Goal: Find specific page/section: Find specific page/section

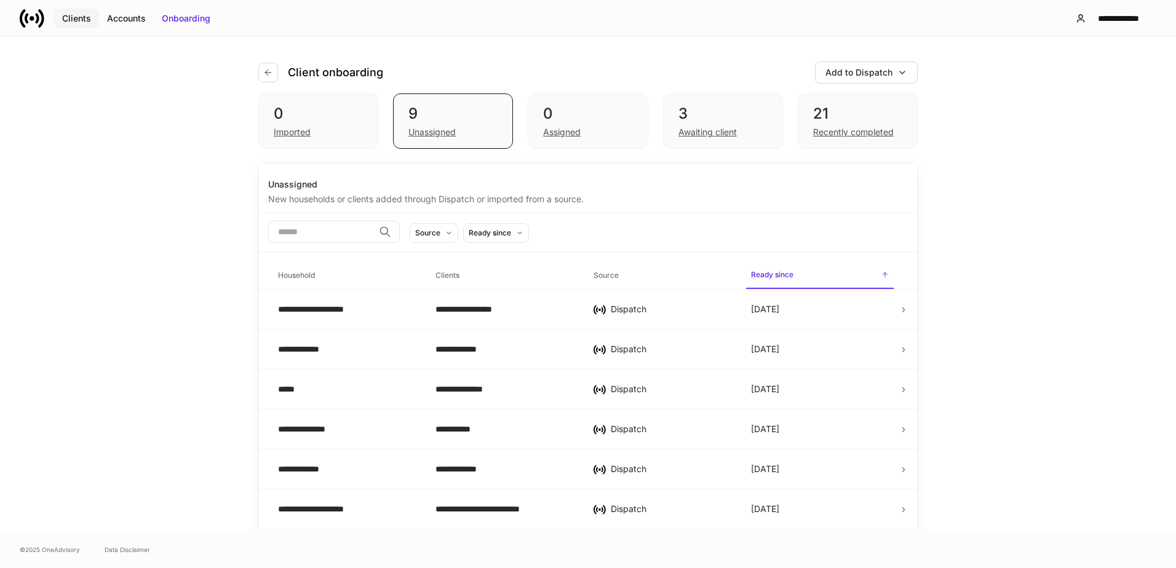
click at [77, 18] on div "Clients" at bounding box center [76, 18] width 29 height 12
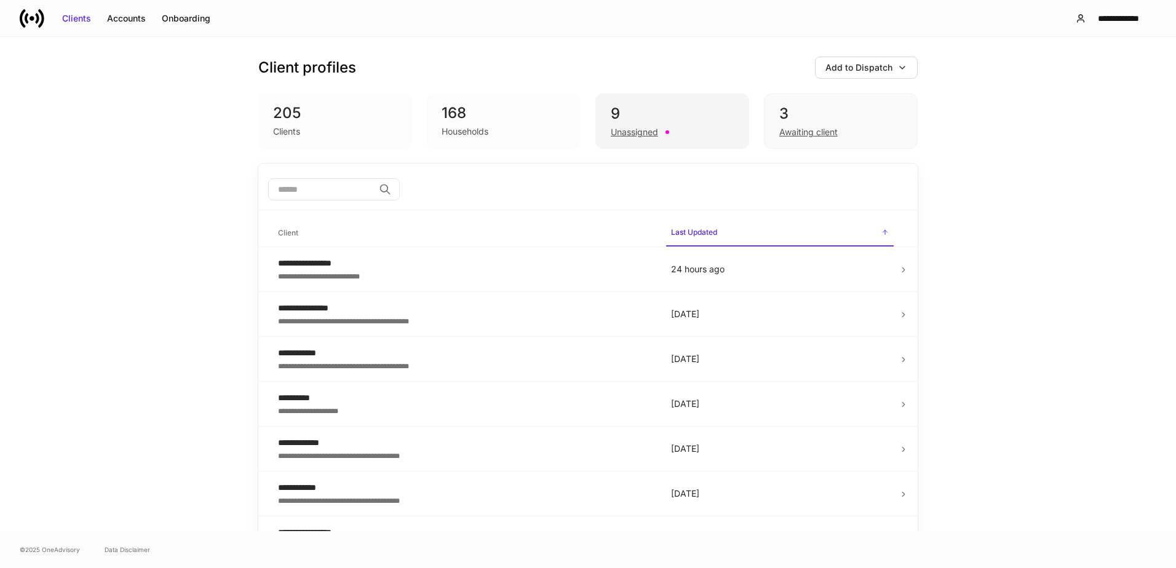
click at [678, 128] on div "Unassigned" at bounding box center [672, 131] width 123 height 15
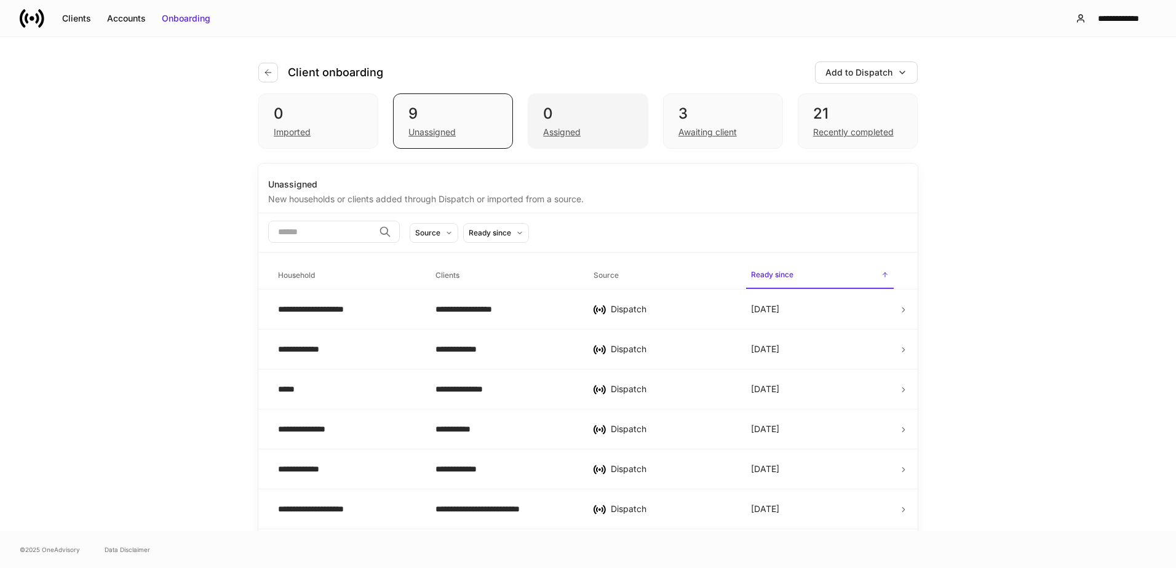
click at [596, 121] on div "0" at bounding box center [587, 114] width 89 height 20
